Goal: Information Seeking & Learning: Find specific fact

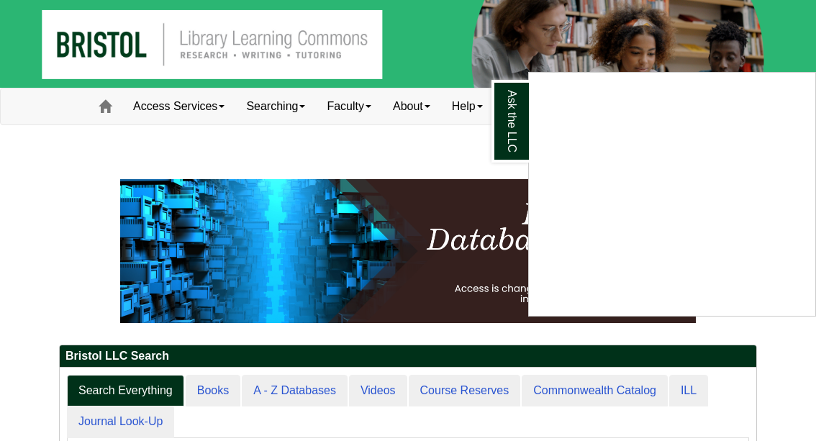
click at [54, 198] on div "Ask the LLC" at bounding box center [408, 220] width 816 height 441
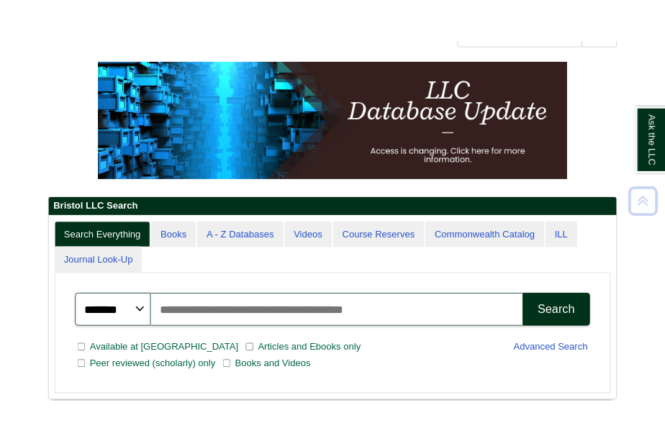
scroll to position [216, 0]
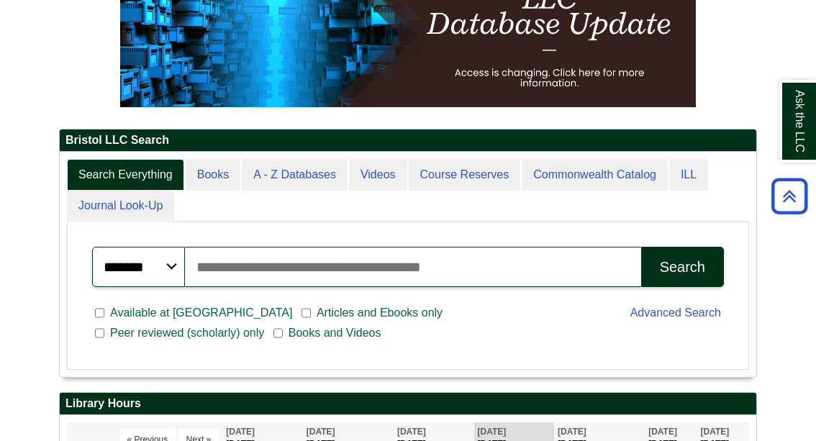
click at [359, 287] on input "Search articles, books, journals & more" at bounding box center [413, 267] width 456 height 40
click at [641, 247] on button "Search" at bounding box center [682, 267] width 83 height 40
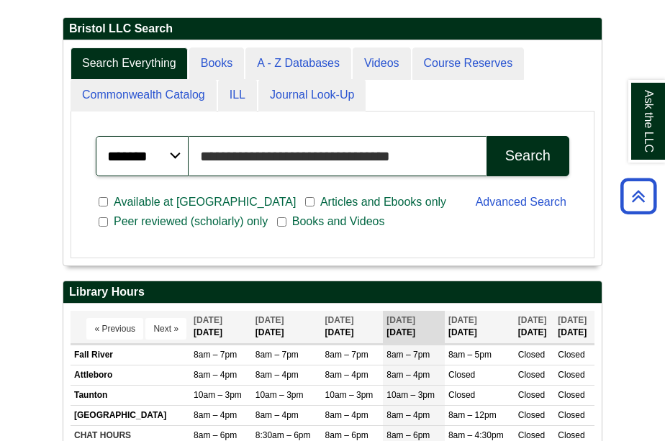
scroll to position [384, 0]
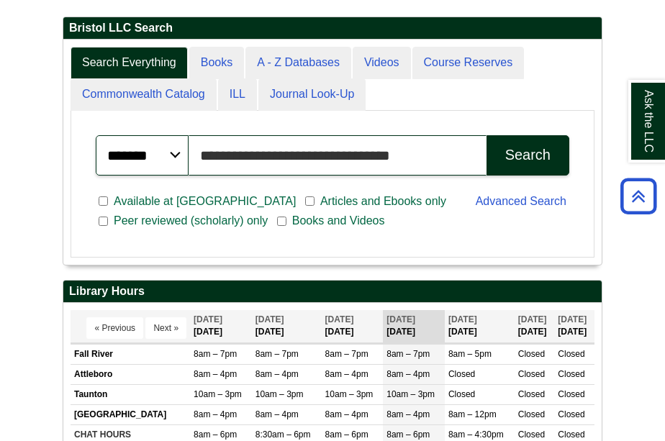
drag, startPoint x: 447, startPoint y: 153, endPoint x: 53, endPoint y: 168, distance: 394.6
click at [53, 168] on div "**********" at bounding box center [332, 247] width 561 height 792
click at [486, 135] on button "Search" at bounding box center [527, 155] width 83 height 40
type input "*"
type input "**********"
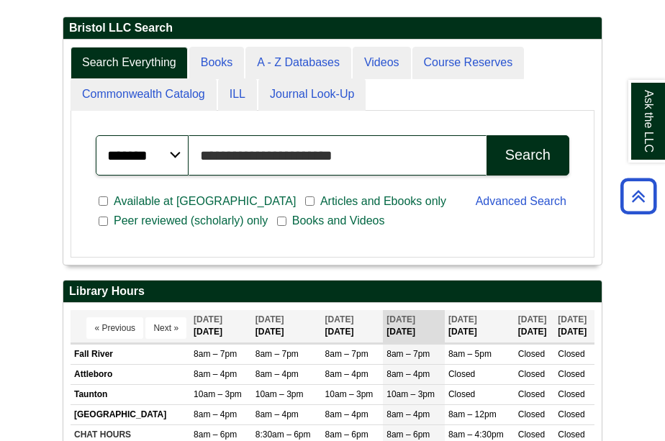
click at [486, 135] on button "Search" at bounding box center [527, 155] width 83 height 40
click at [510, 168] on button "Search" at bounding box center [527, 155] width 83 height 40
click at [521, 144] on button "Search" at bounding box center [527, 155] width 83 height 40
